Goal: Task Accomplishment & Management: Complete application form

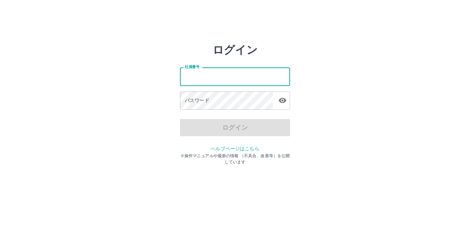
drag, startPoint x: 205, startPoint y: 70, endPoint x: 204, endPoint y: 75, distance: 5.2
click at [205, 71] on input "社員番号" at bounding box center [235, 76] width 110 height 18
type input "*******"
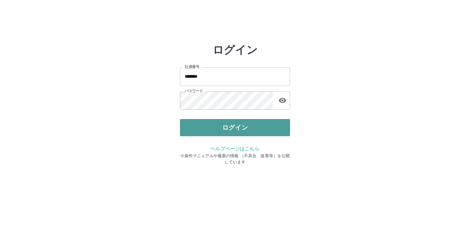
click at [219, 132] on button "ログイン" at bounding box center [235, 127] width 110 height 17
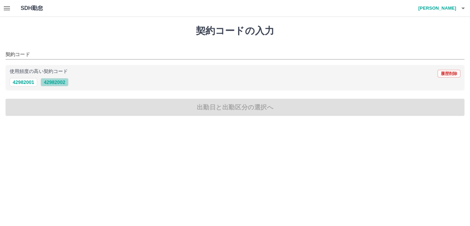
click at [64, 83] on button "42982002" at bounding box center [55, 82] width 28 height 8
type input "********"
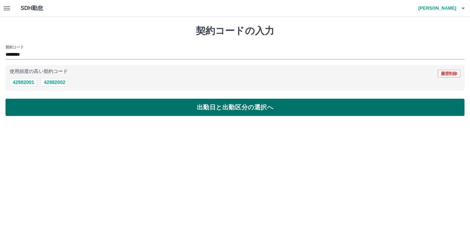
click at [153, 107] on button "出勤日と出勤区分の選択へ" at bounding box center [235, 107] width 459 height 17
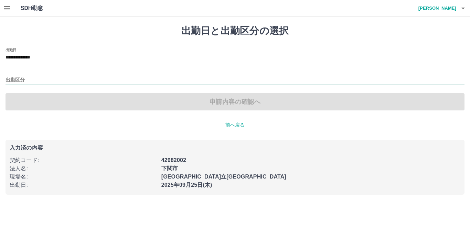
click at [30, 80] on input "出勤区分" at bounding box center [235, 80] width 459 height 9
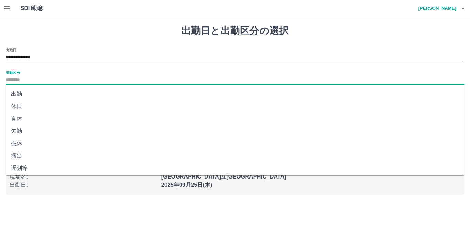
click at [21, 95] on li "出勤" at bounding box center [235, 94] width 459 height 12
type input "**"
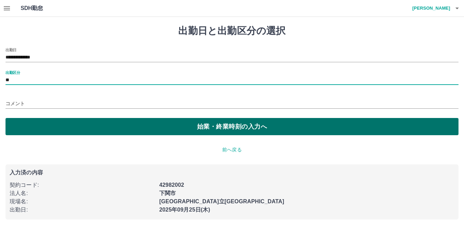
click at [254, 128] on button "始業・終業時刻の入力へ" at bounding box center [232, 126] width 453 height 17
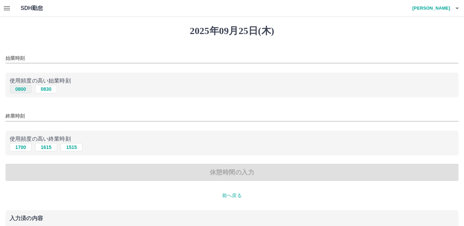
click at [23, 89] on button "0800" at bounding box center [21, 89] width 22 height 8
type input "****"
drag, startPoint x: 18, startPoint y: 148, endPoint x: 31, endPoint y: 149, distance: 12.4
click at [19, 148] on button "1700" at bounding box center [21, 147] width 22 height 8
type input "****"
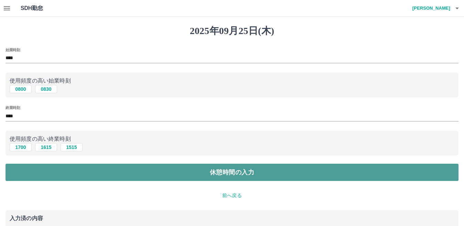
click at [226, 172] on button "休憩時間の入力" at bounding box center [232, 172] width 453 height 17
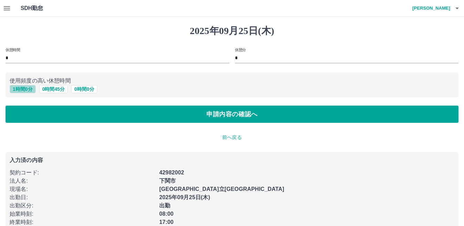
click at [20, 89] on button "1 時間 0 分" at bounding box center [23, 89] width 26 height 8
type input "*"
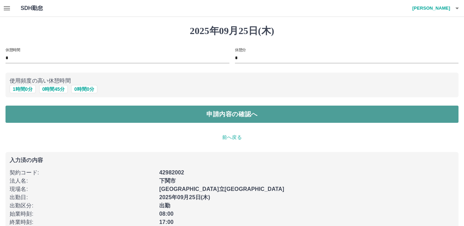
click at [226, 114] on button "申請内容の確認へ" at bounding box center [232, 114] width 453 height 17
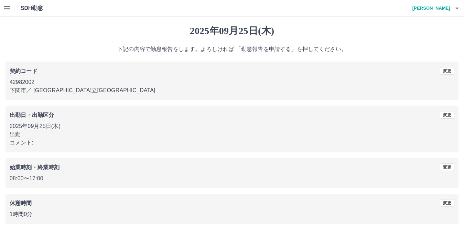
scroll to position [32, 0]
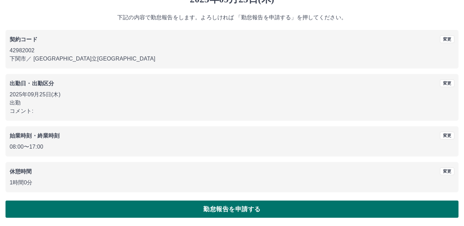
click at [263, 211] on button "勤怠報告を申請する" at bounding box center [232, 209] width 453 height 17
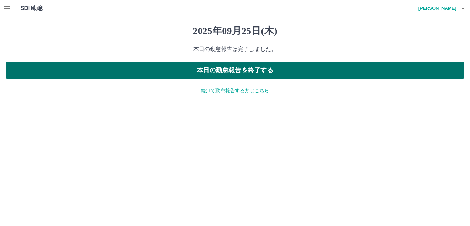
click at [247, 73] on button "本日の勤怠報告を終了する" at bounding box center [235, 70] width 459 height 17
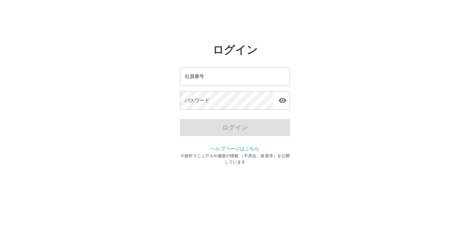
click at [213, 77] on input "社員番号" at bounding box center [235, 76] width 110 height 18
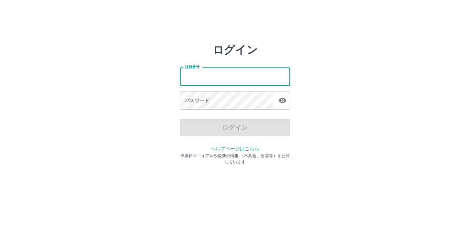
type input "*******"
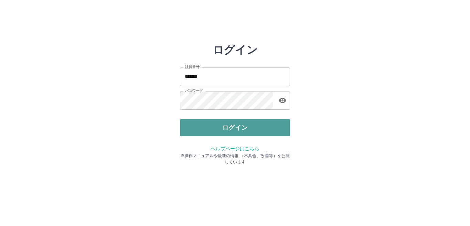
click at [247, 131] on button "ログイン" at bounding box center [235, 127] width 110 height 17
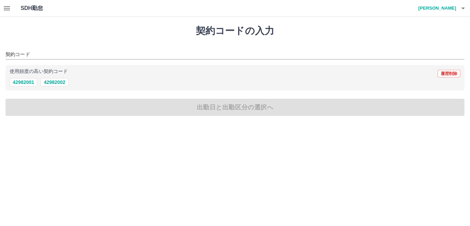
click at [9, 7] on icon "button" at bounding box center [7, 8] width 6 height 4
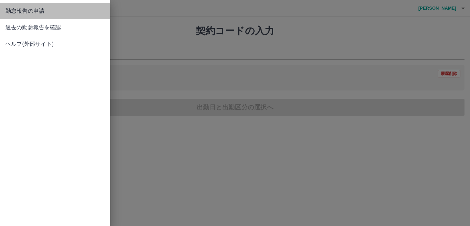
click at [38, 11] on span "勤怠報告の申請" at bounding box center [55, 11] width 99 height 8
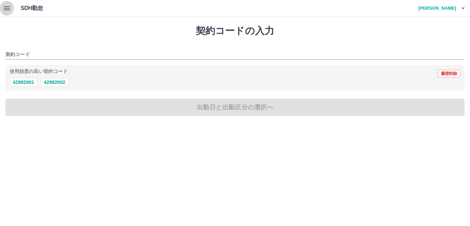
click at [0, 9] on button "button" at bounding box center [7, 8] width 14 height 17
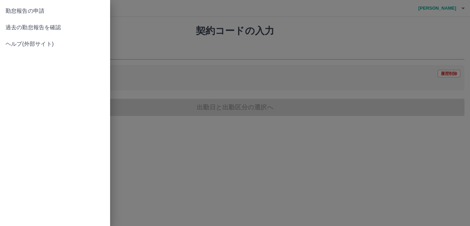
click at [47, 24] on span "過去の勤怠報告を確認" at bounding box center [55, 27] width 99 height 8
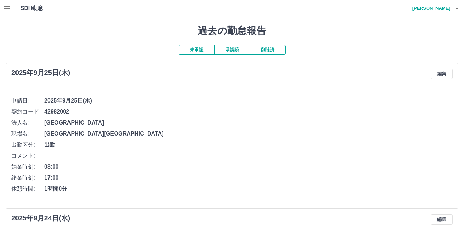
click at [205, 50] on button "未承認" at bounding box center [197, 50] width 36 height 10
click at [277, 51] on button "削除済" at bounding box center [268, 50] width 36 height 10
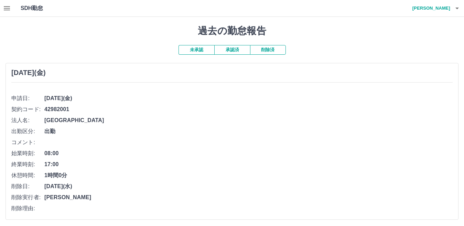
click at [231, 51] on button "承認済" at bounding box center [232, 50] width 36 height 10
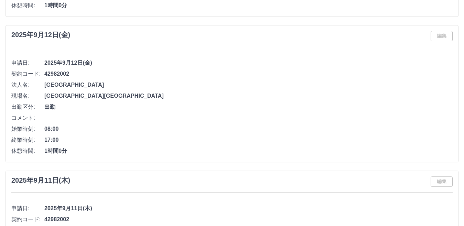
scroll to position [826, 0]
